Goal: Task Accomplishment & Management: Complete application form

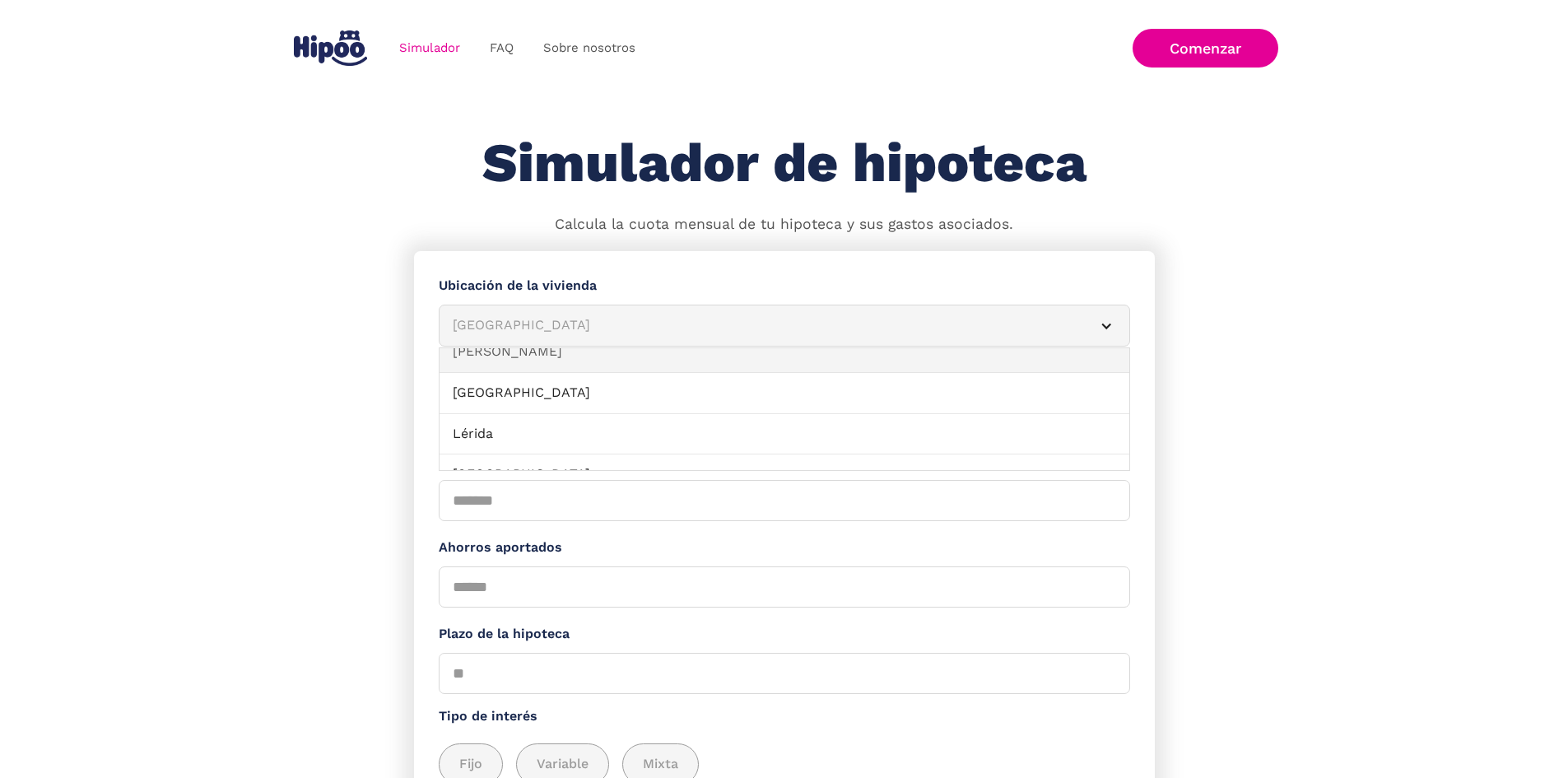
scroll to position [1070, 0]
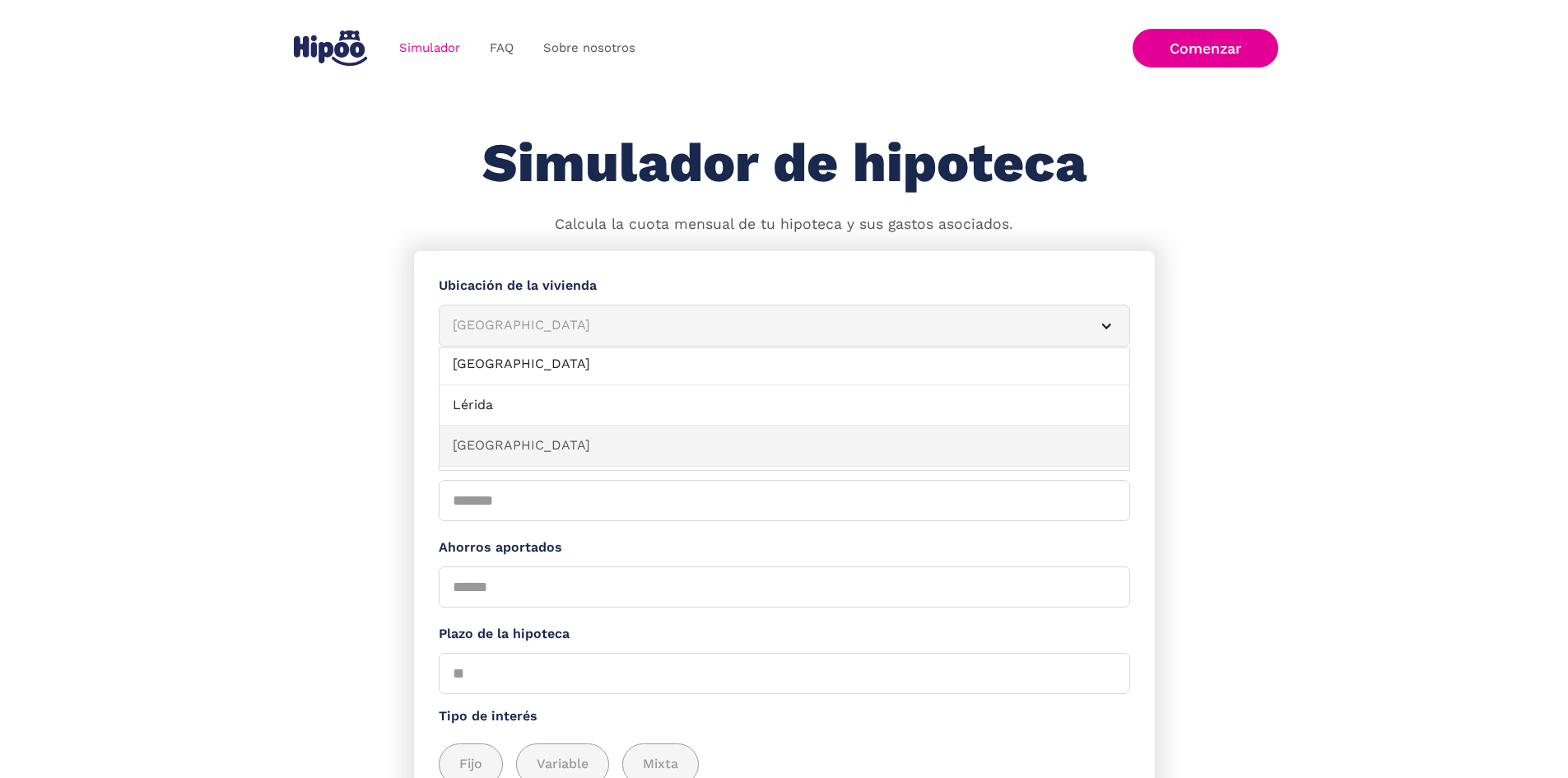
click at [552, 446] on link "Madrid" at bounding box center [784, 446] width 690 height 42
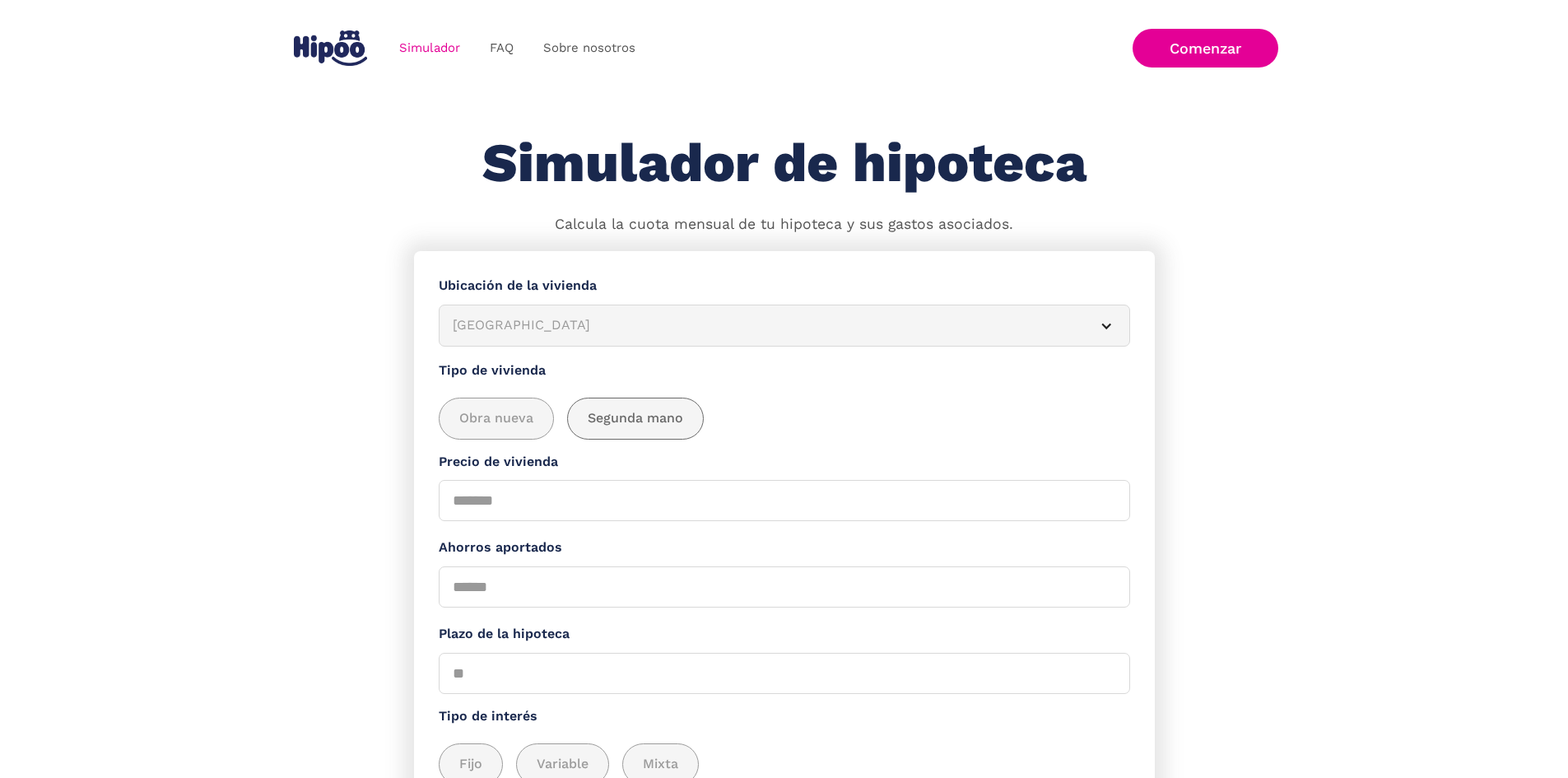
click at [626, 429] on span "Segunda mano" at bounding box center [635, 418] width 96 height 20
click at [503, 518] on input "Precio de vivienda" at bounding box center [784, 500] width 691 height 42
type input "******"
click at [507, 600] on input "Ahorros aportados" at bounding box center [784, 586] width 691 height 42
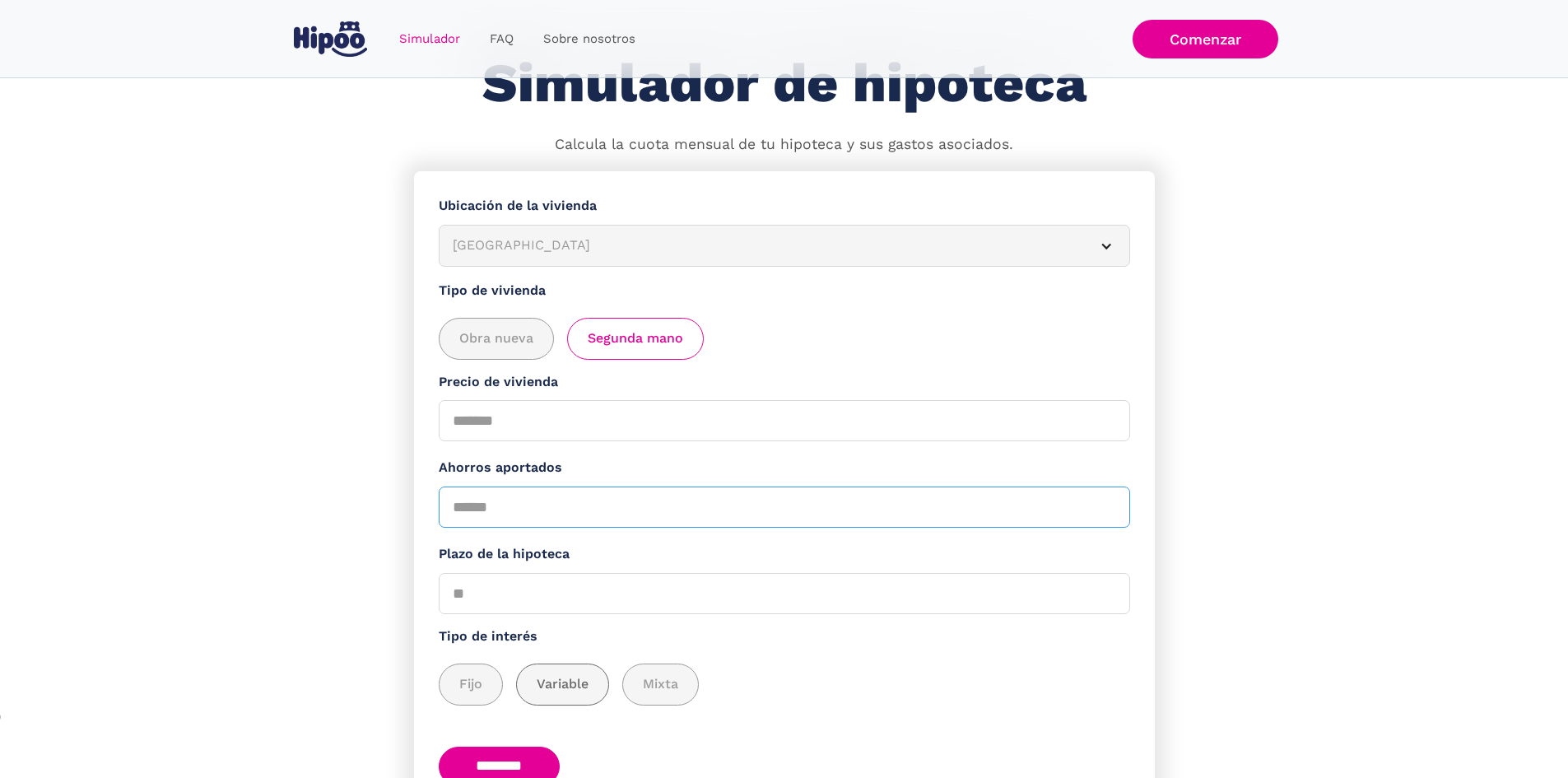
scroll to position [191, 0]
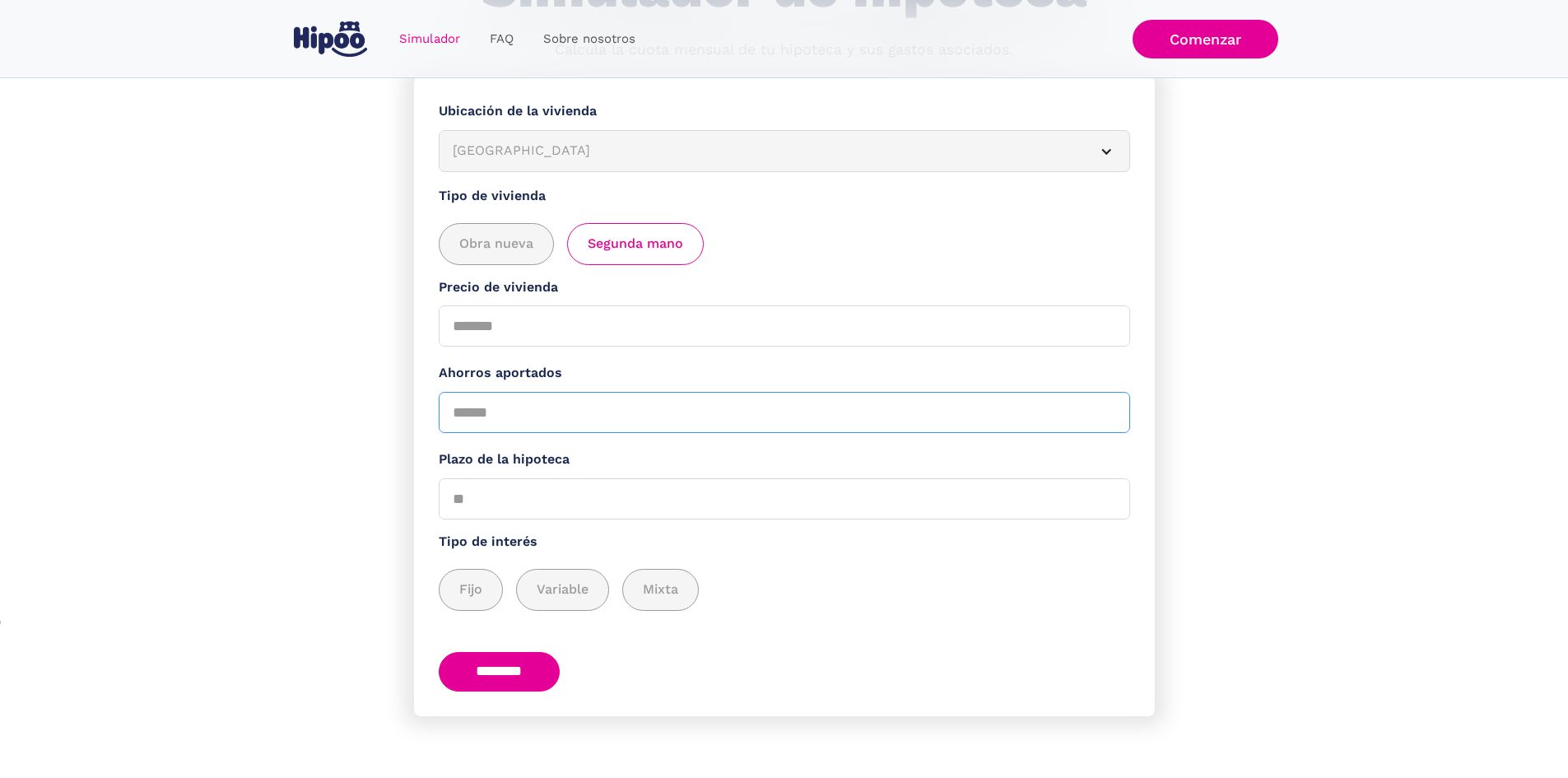
type input "******"
click at [531, 483] on input "Plazo de la hipoteca" at bounding box center [784, 498] width 691 height 42
type input "**"
click at [474, 587] on span "Fijo" at bounding box center [471, 589] width 23 height 20
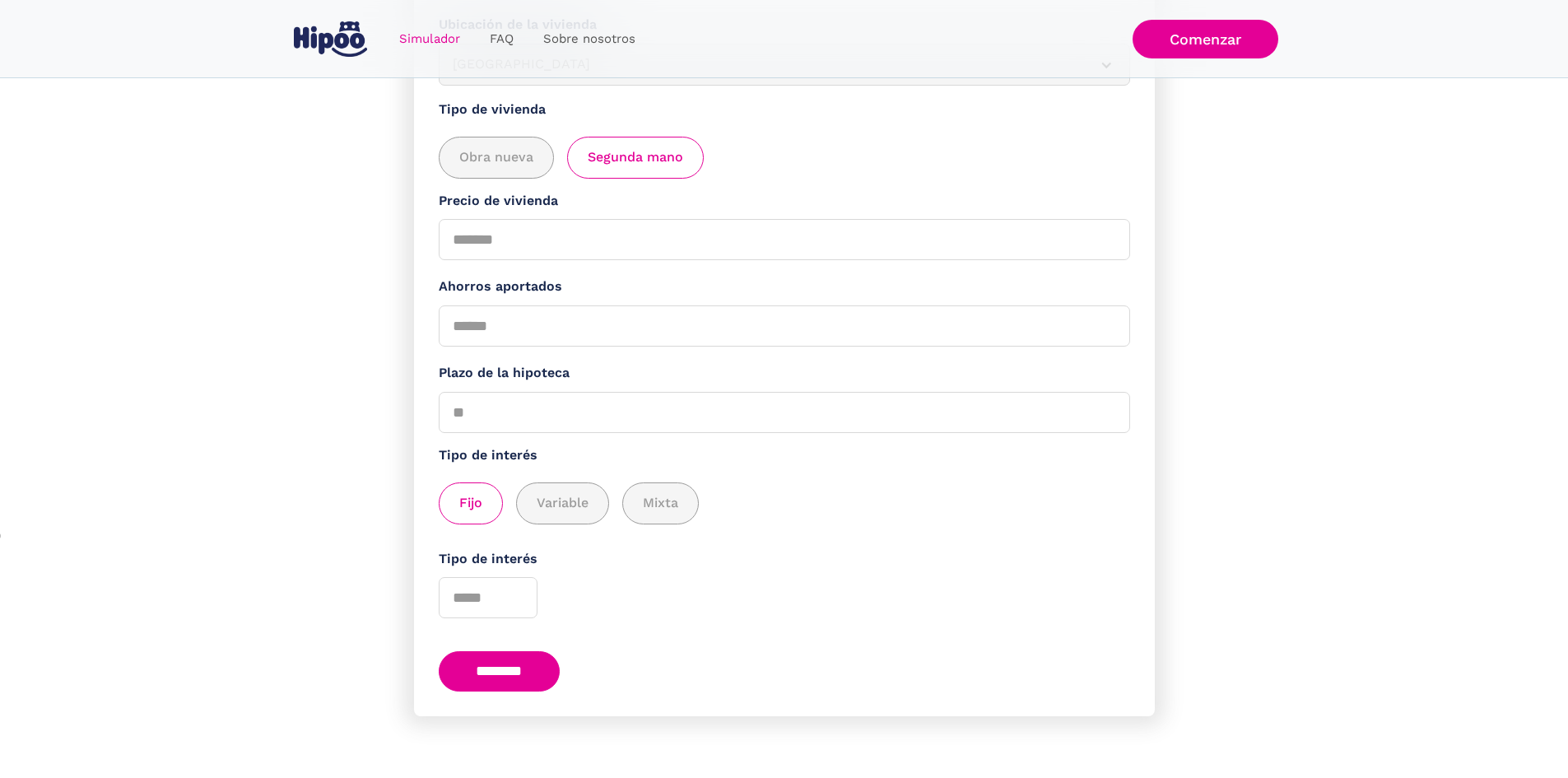
scroll to position [0, 0]
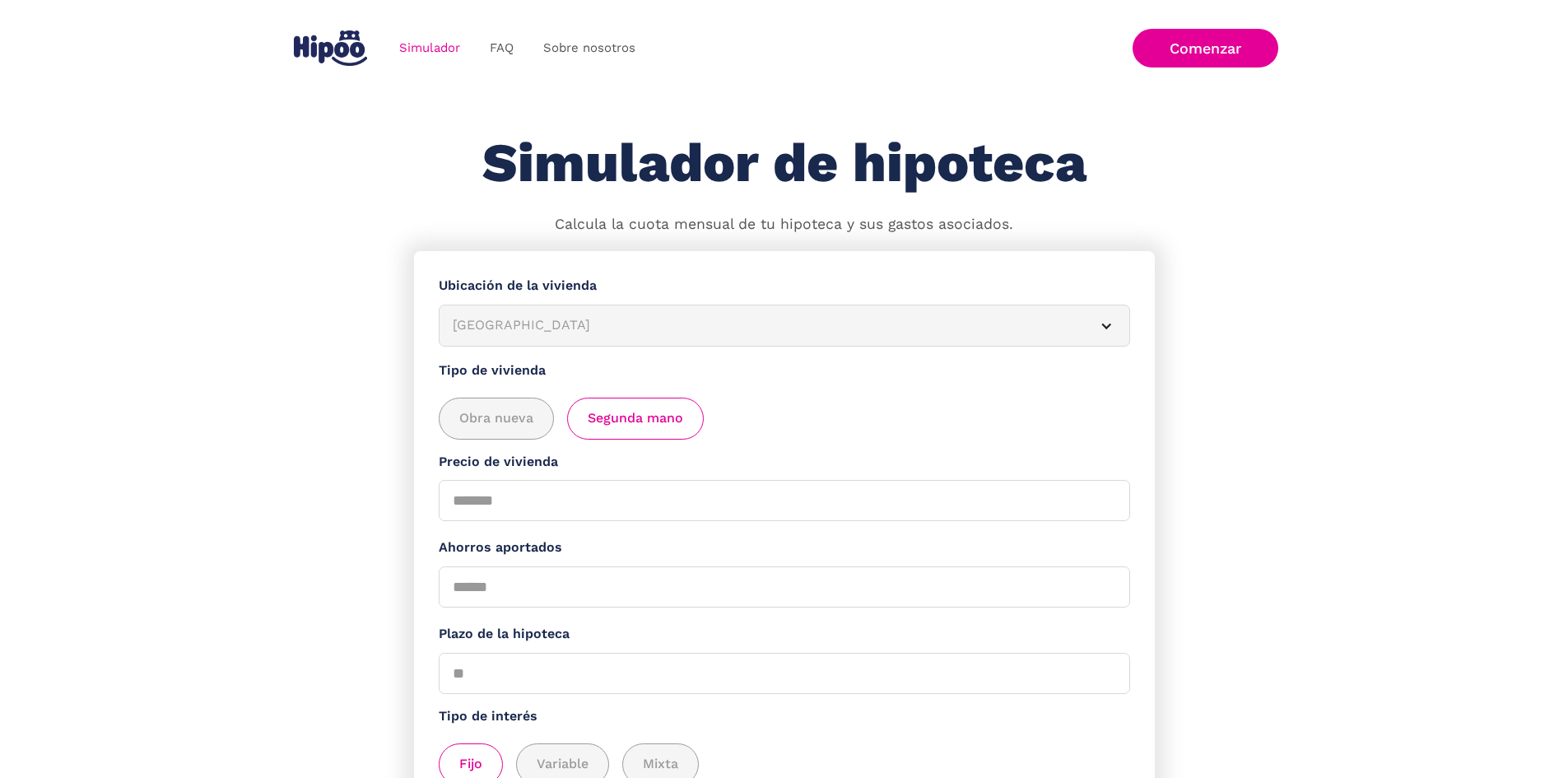
click at [322, 54] on img "home" at bounding box center [331, 47] width 74 height 36
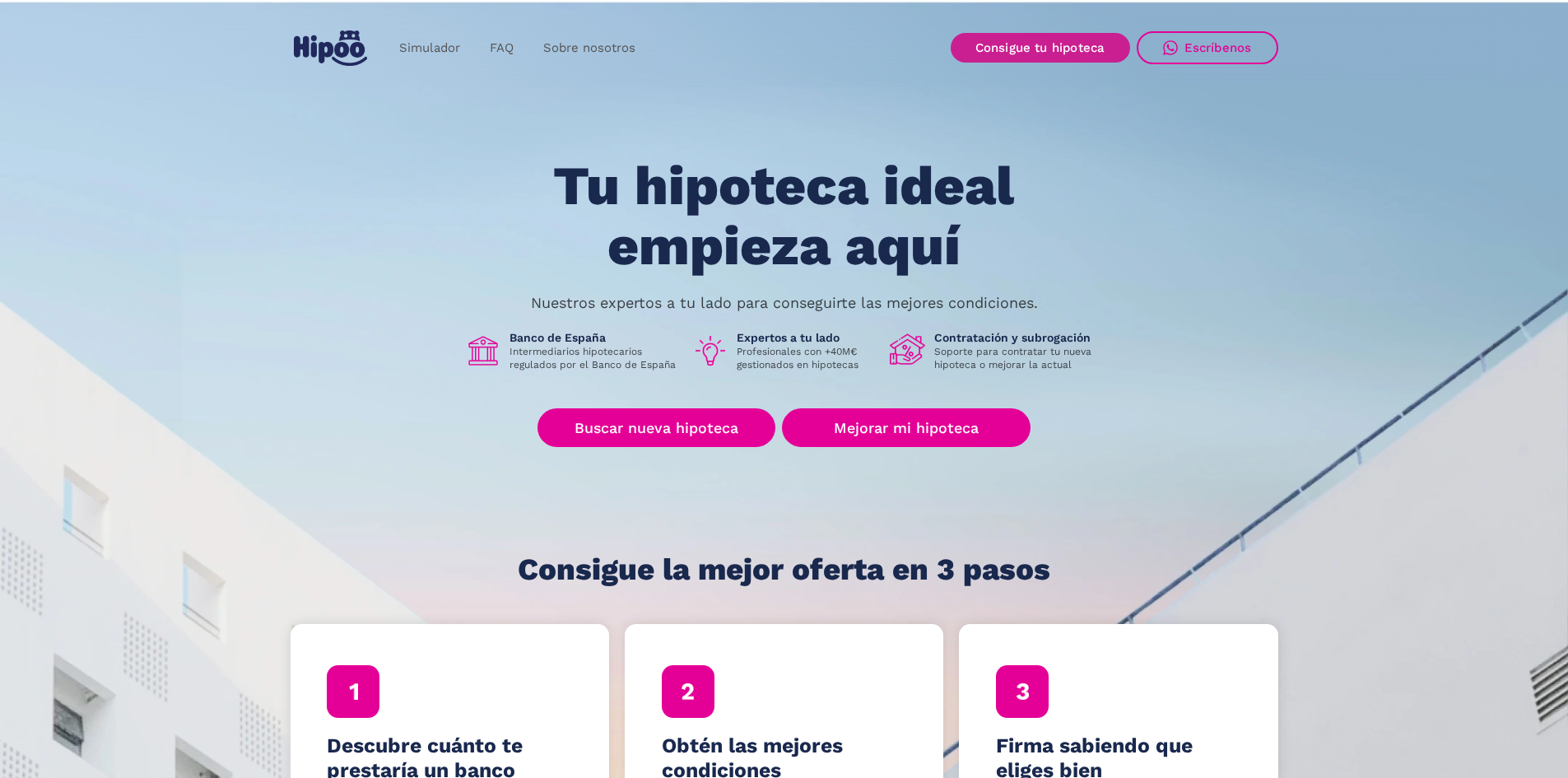
click at [1029, 52] on link "Consigue tu hipoteca" at bounding box center [1040, 47] width 179 height 30
click at [1011, 52] on link "Consigue tu hipoteca" at bounding box center [1040, 47] width 179 height 30
click at [317, 50] on img "home" at bounding box center [331, 47] width 74 height 36
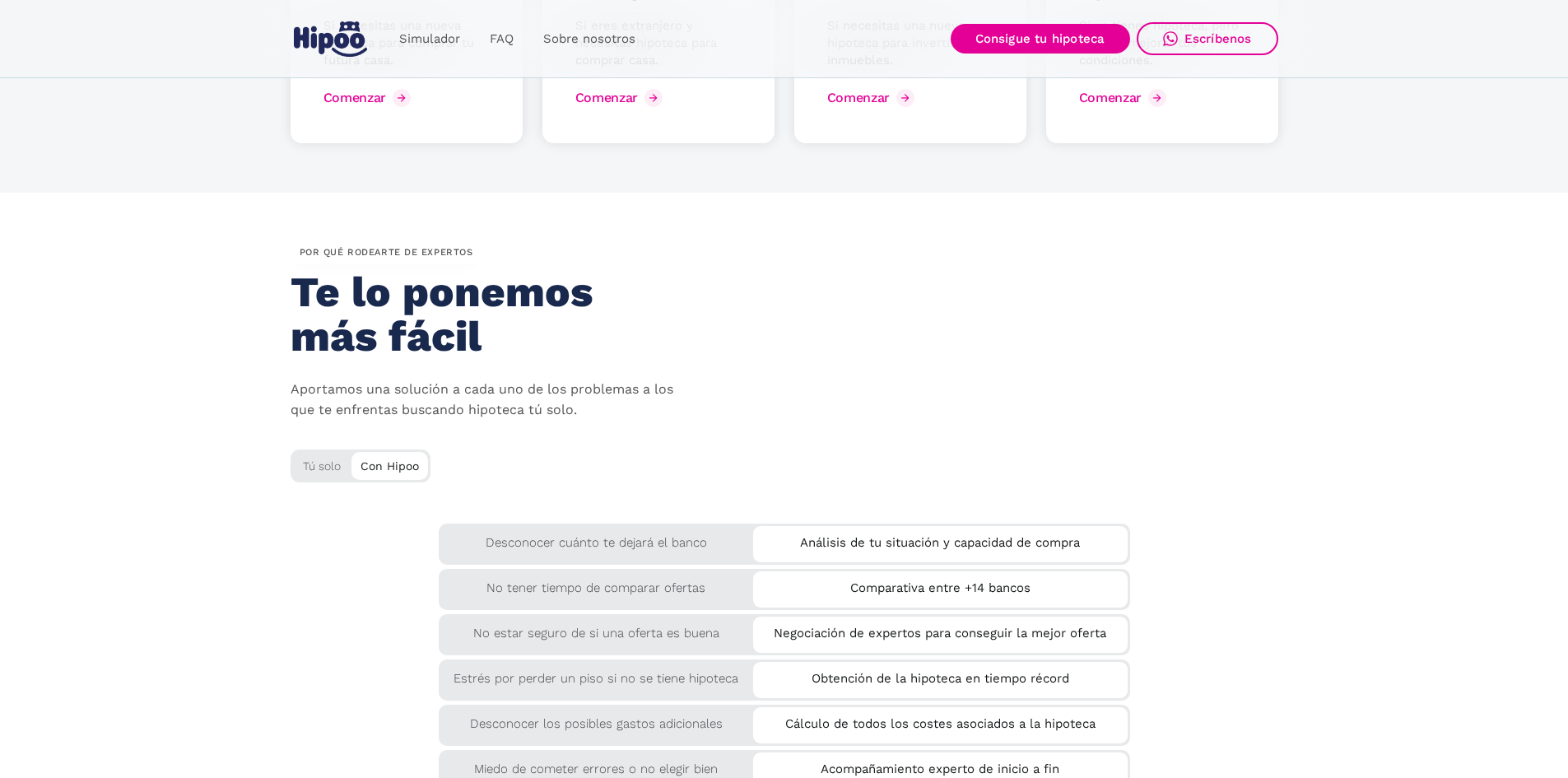
scroll to position [2469, 0]
click at [317, 467] on div "Tú solo" at bounding box center [360, 464] width 140 height 27
drag, startPoint x: 399, startPoint y: 467, endPoint x: 363, endPoint y: 467, distance: 36.0
click at [366, 467] on div "Con Hipoo" at bounding box center [389, 465] width 76 height 25
click at [349, 467] on div "Tú solo" at bounding box center [360, 464] width 140 height 27
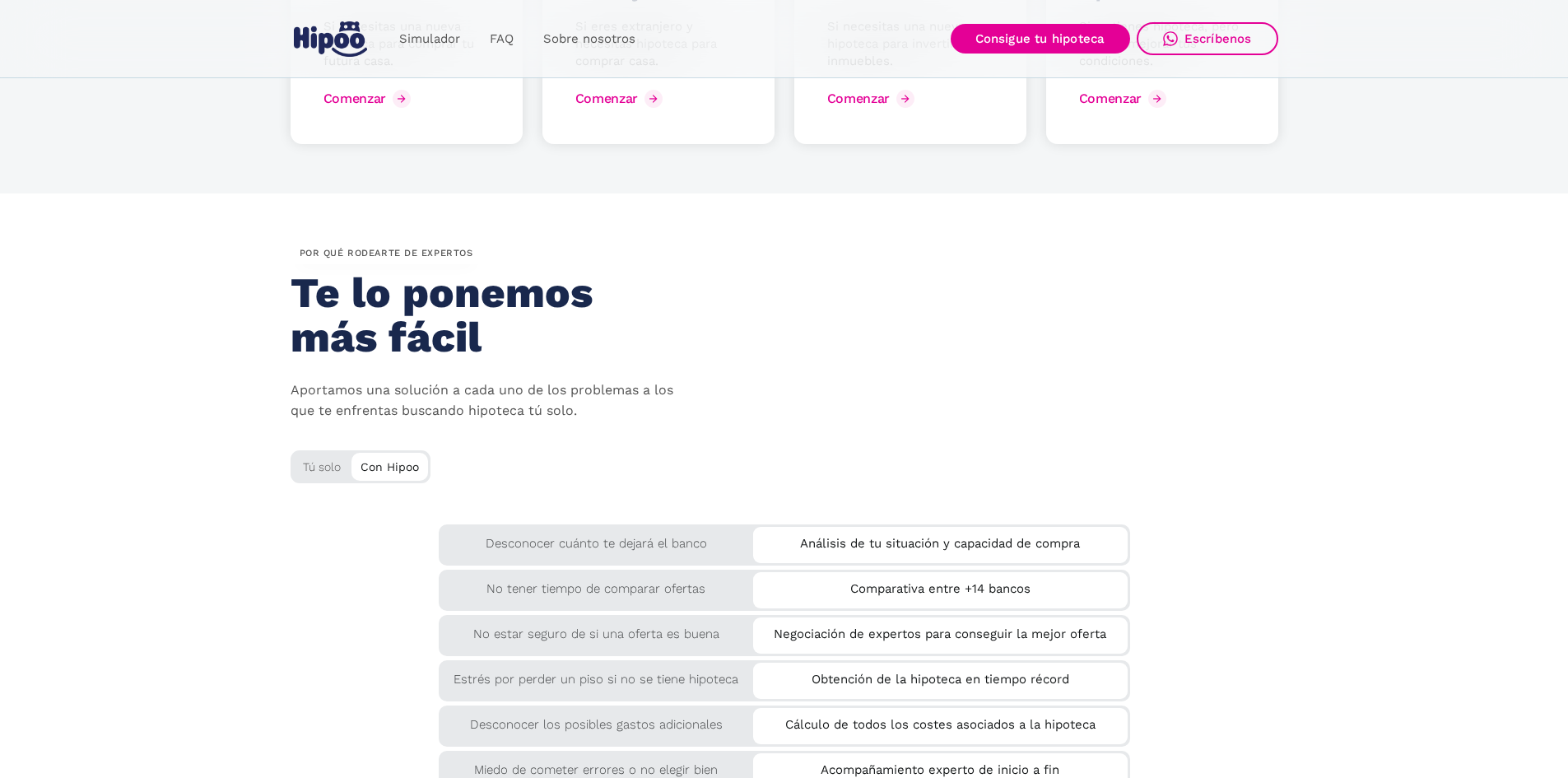
scroll to position [2140, 0]
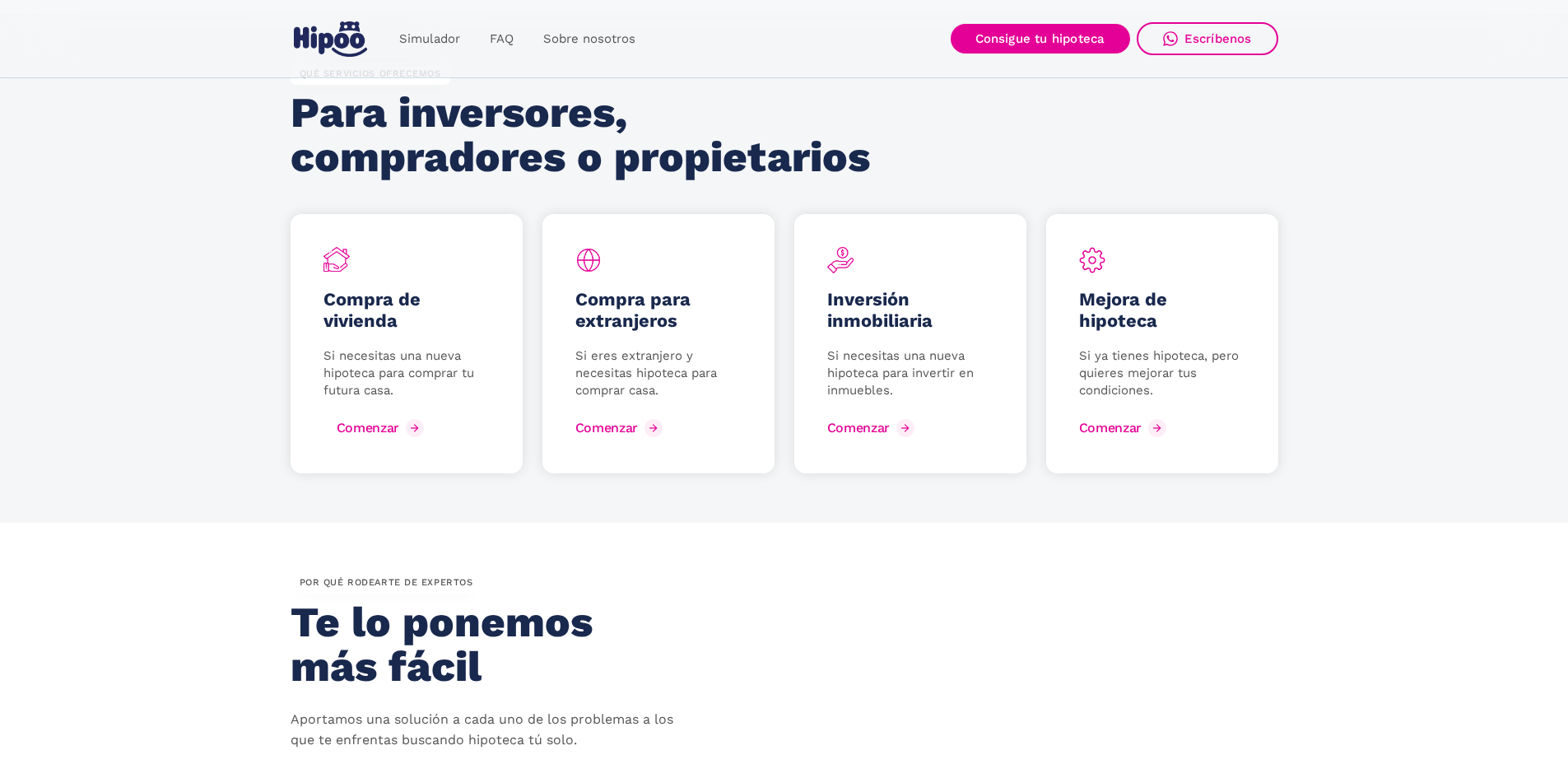
click at [344, 422] on div "Comenzar" at bounding box center [368, 428] width 63 height 15
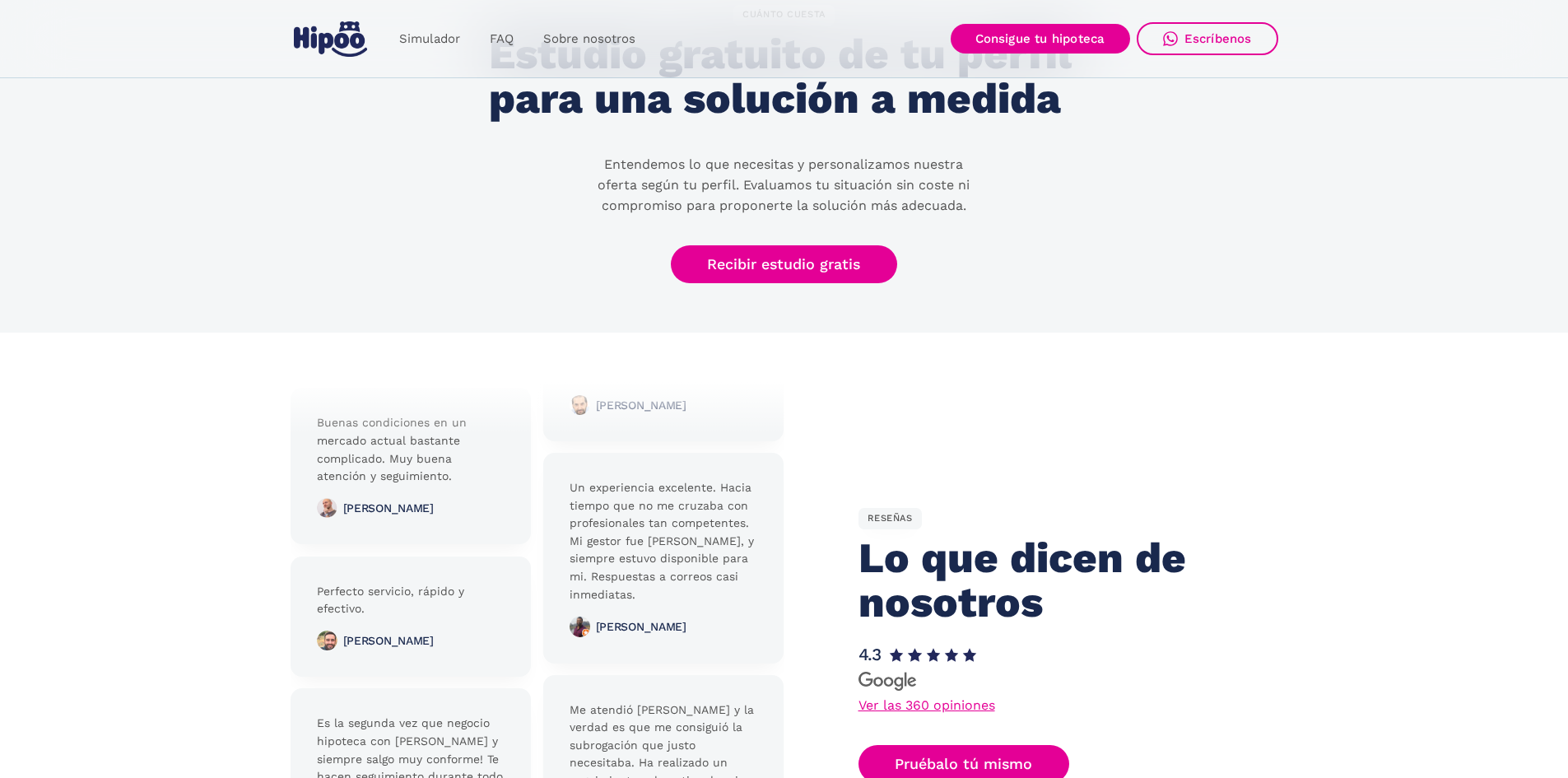
scroll to position [3456, 0]
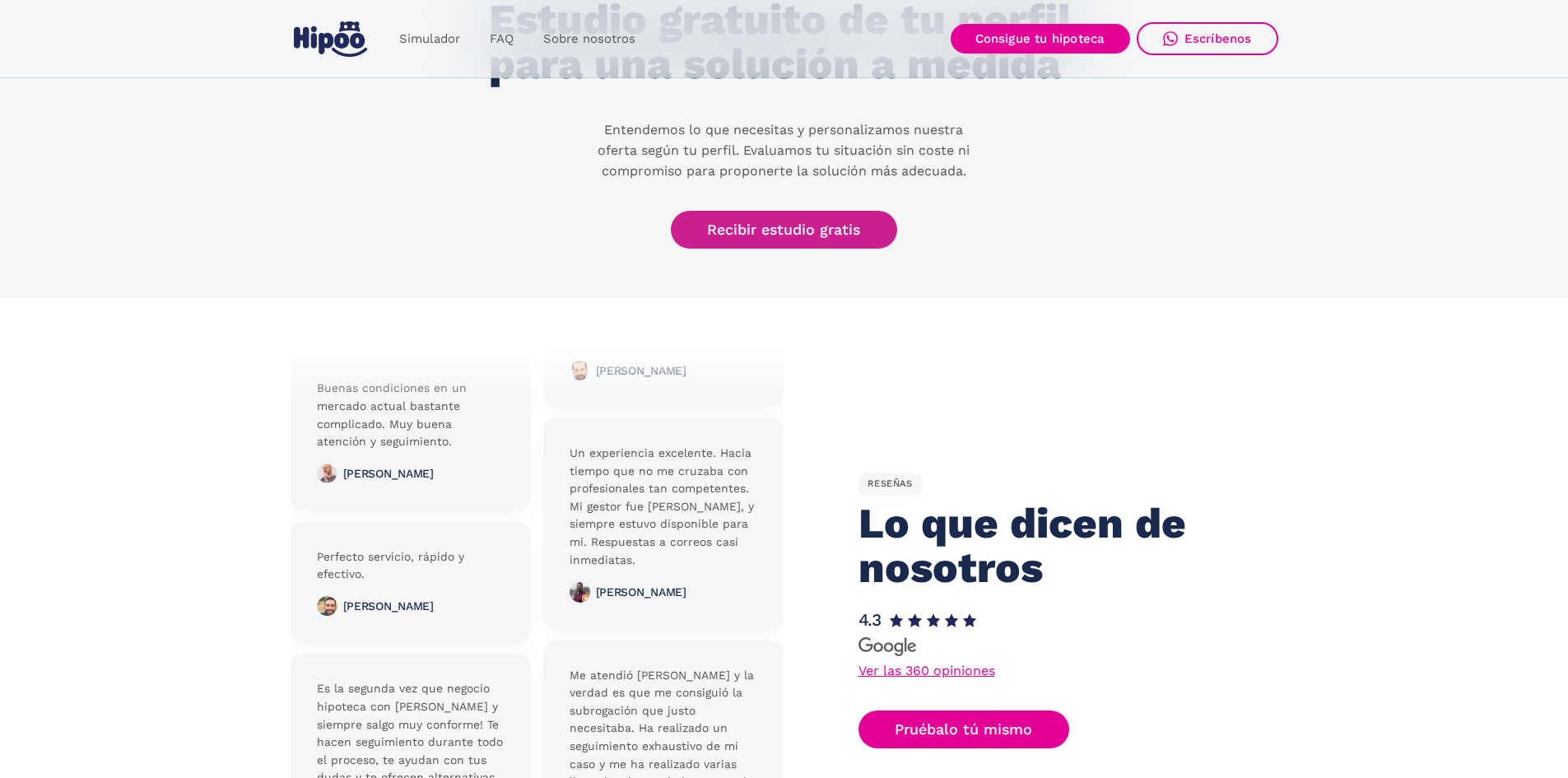
click at [759, 224] on link "Recibir estudio gratis" at bounding box center [784, 230] width 227 height 39
